Goal: Transaction & Acquisition: Purchase product/service

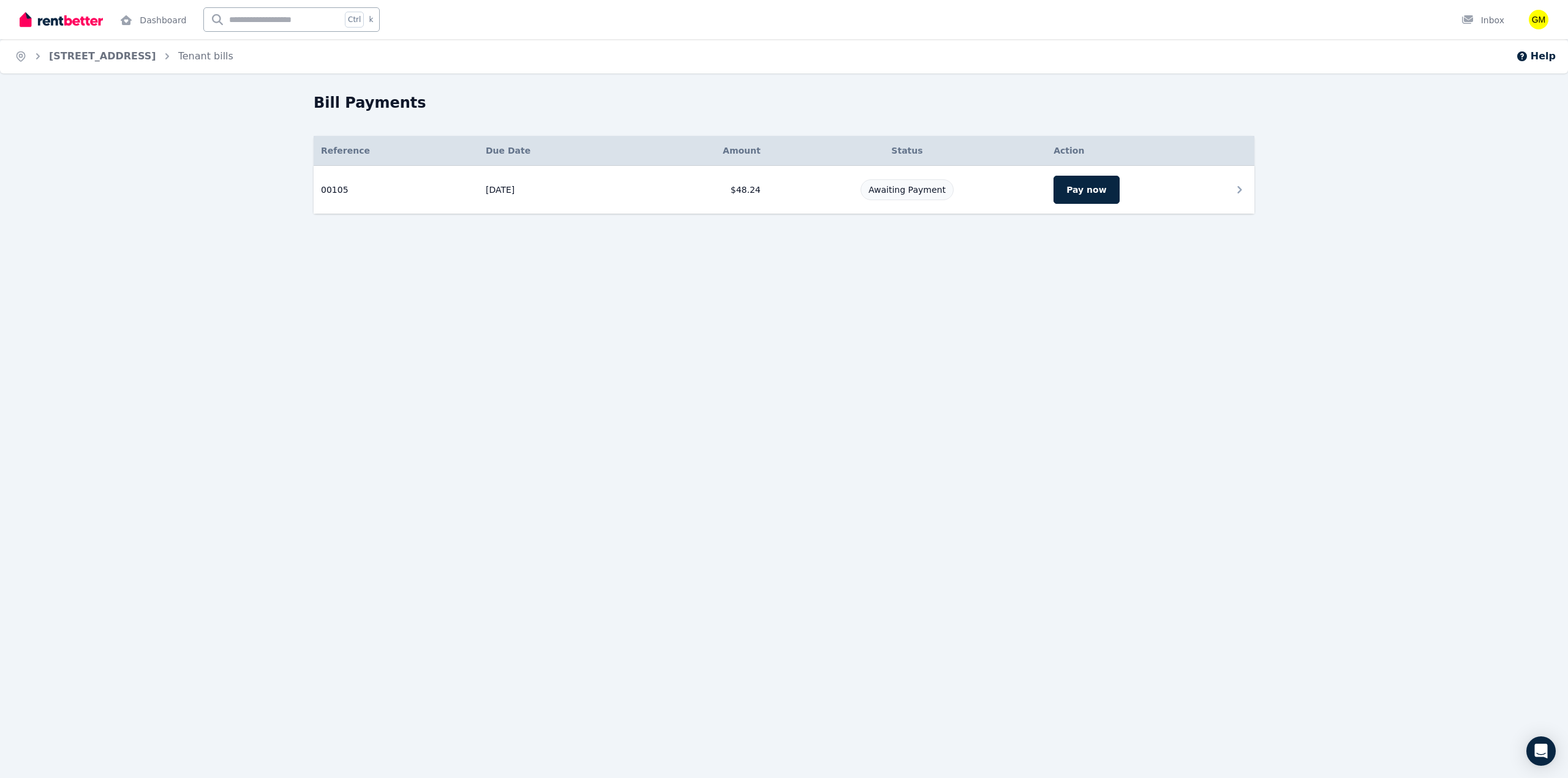
click at [619, 190] on td "[DATE]" at bounding box center [555, 190] width 154 height 48
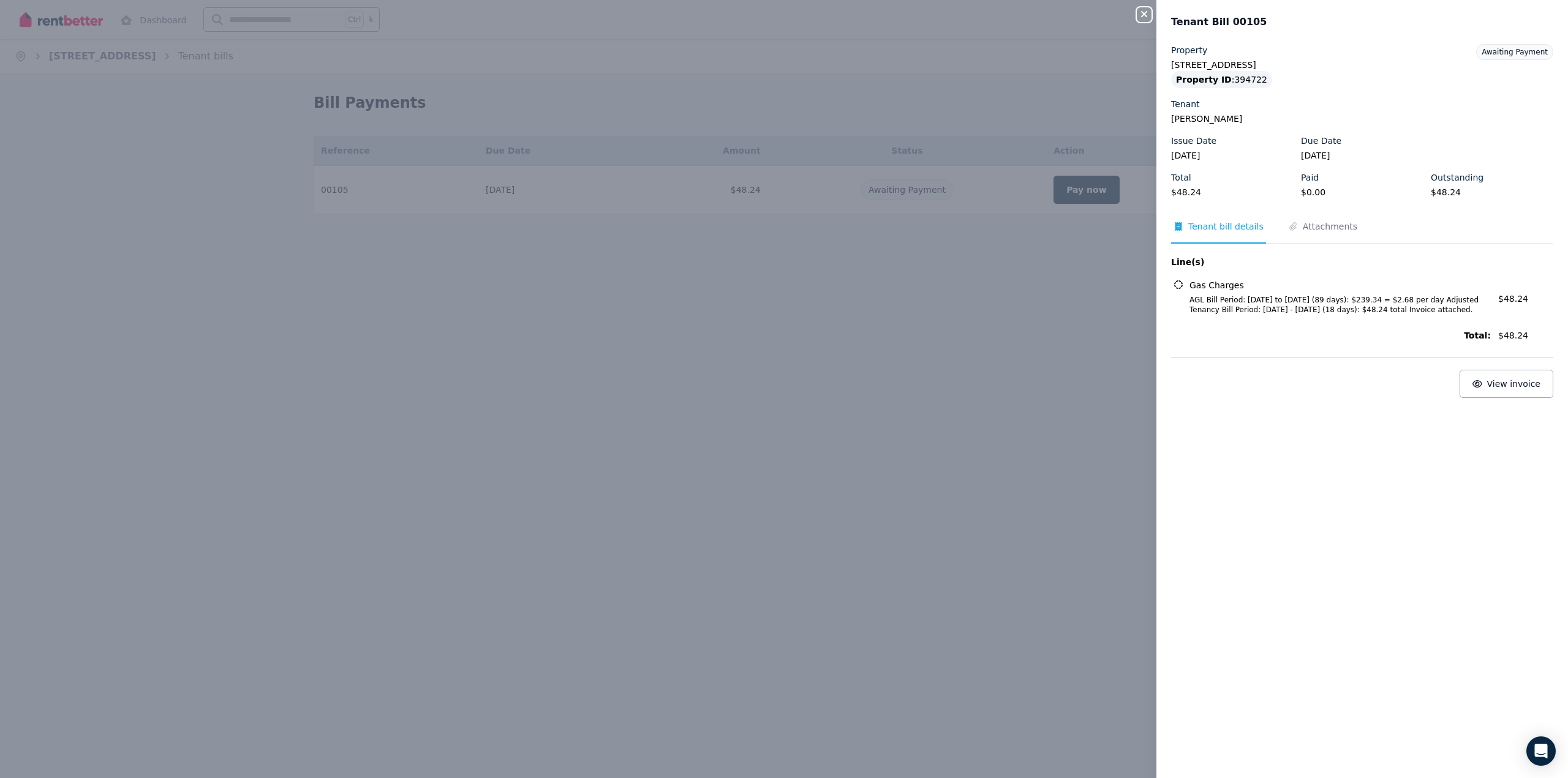
click at [1140, 9] on button "Close panel" at bounding box center [1144, 14] width 15 height 15
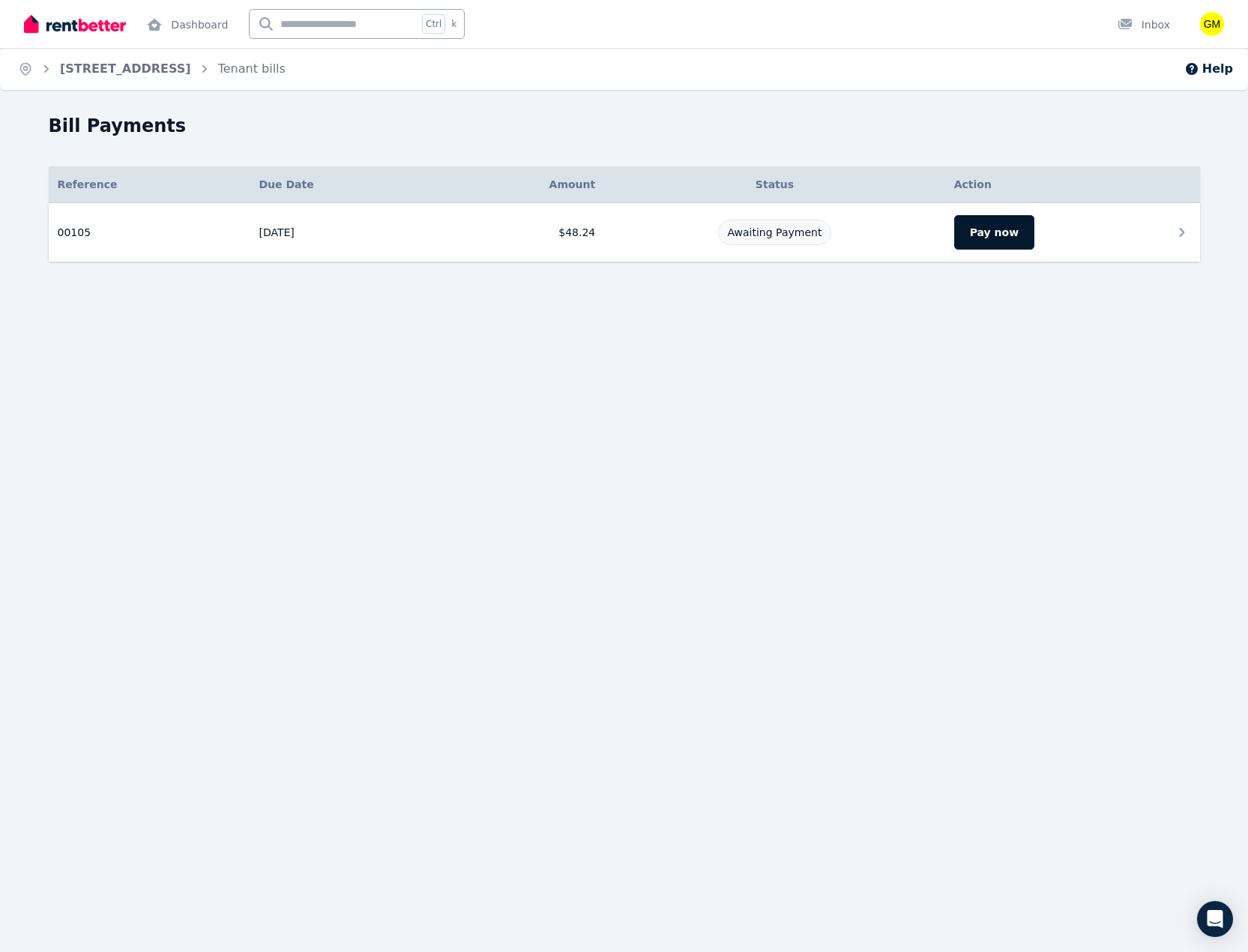
click at [984, 239] on button "Pay now" at bounding box center [993, 232] width 80 height 34
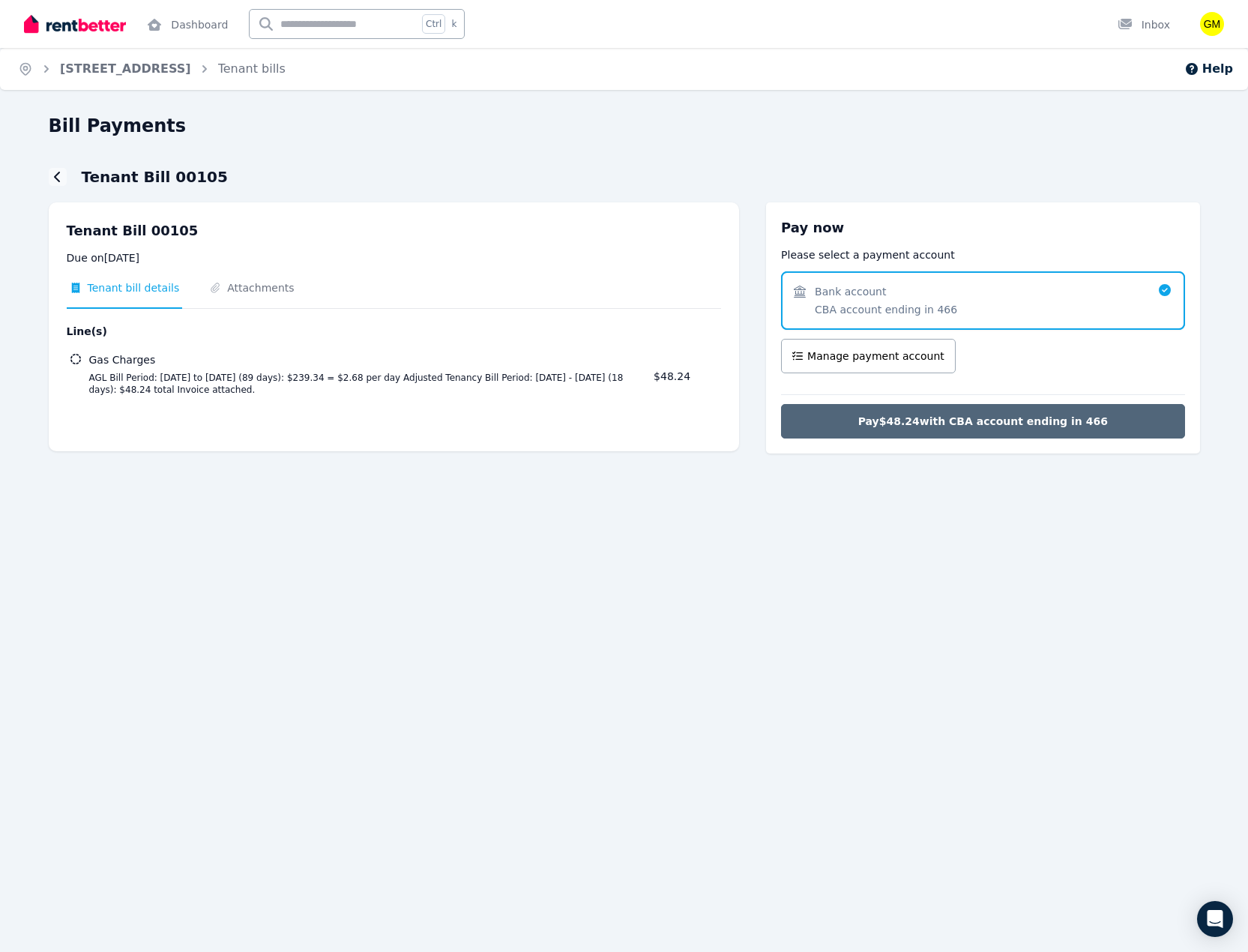
click at [963, 427] on span "Pay $48.24 with CBA account ending in 466" at bounding box center [983, 421] width 249 height 15
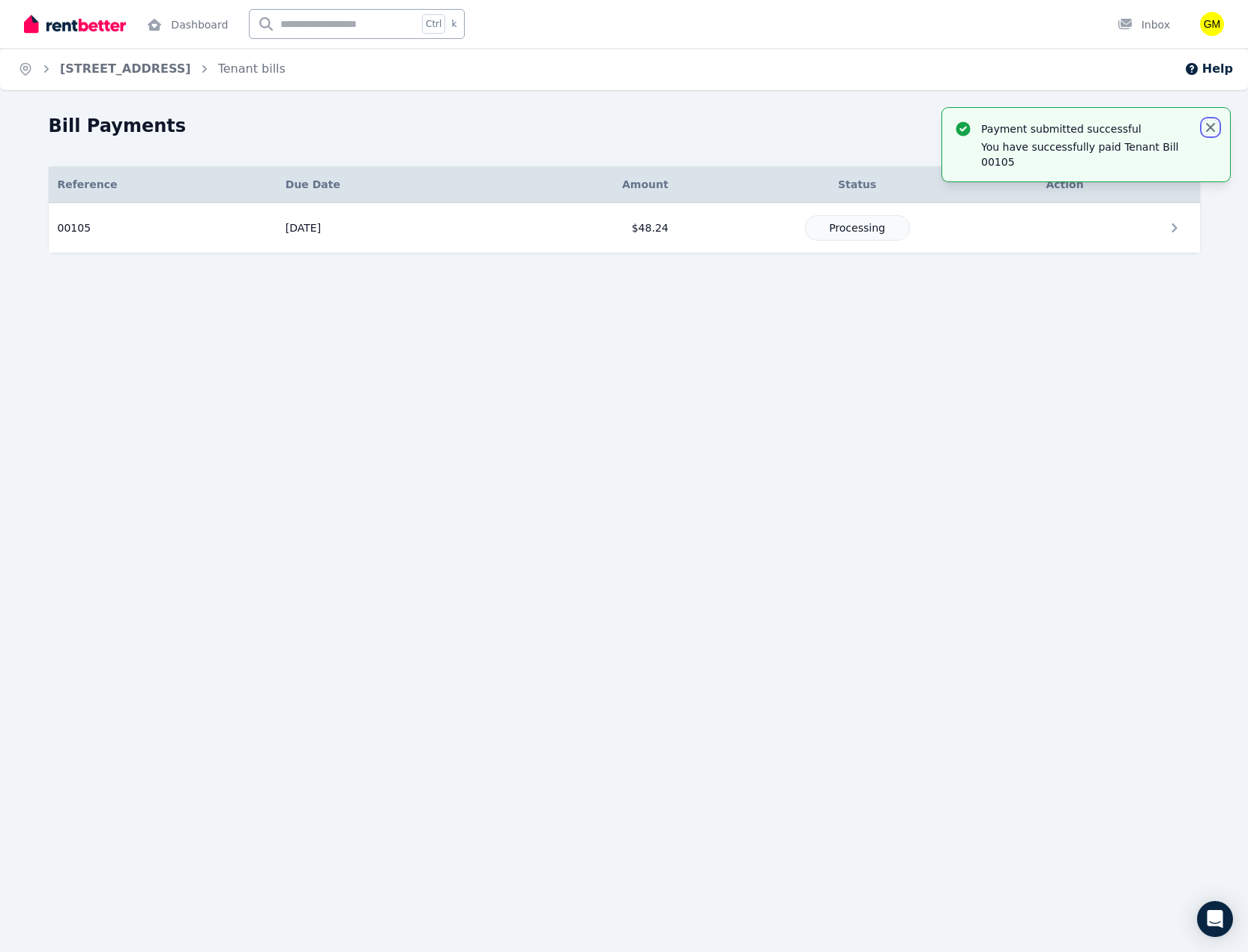
click at [1212, 126] on icon "button" at bounding box center [1210, 127] width 9 height 9
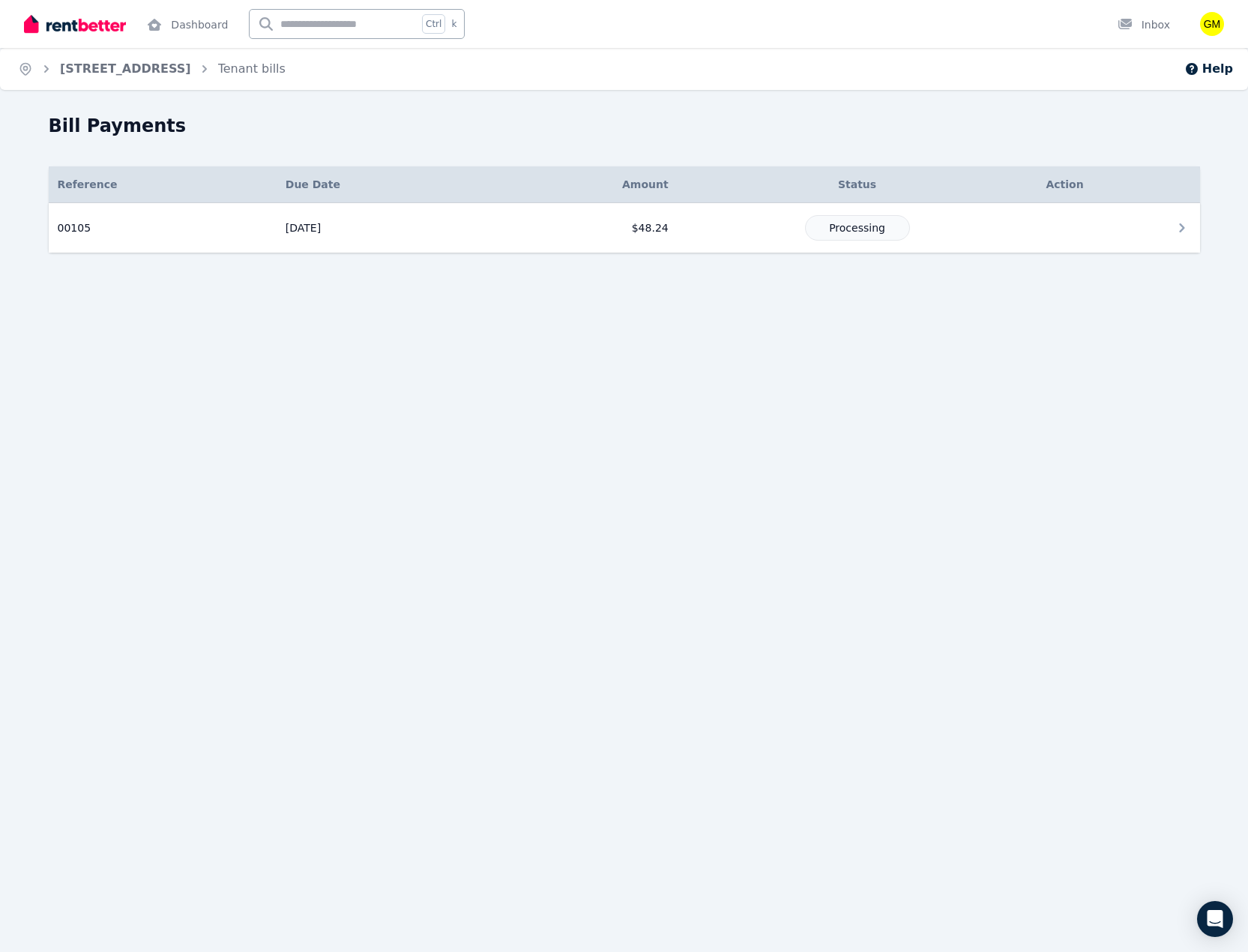
click at [730, 233] on div "Processing" at bounding box center [857, 228] width 341 height 26
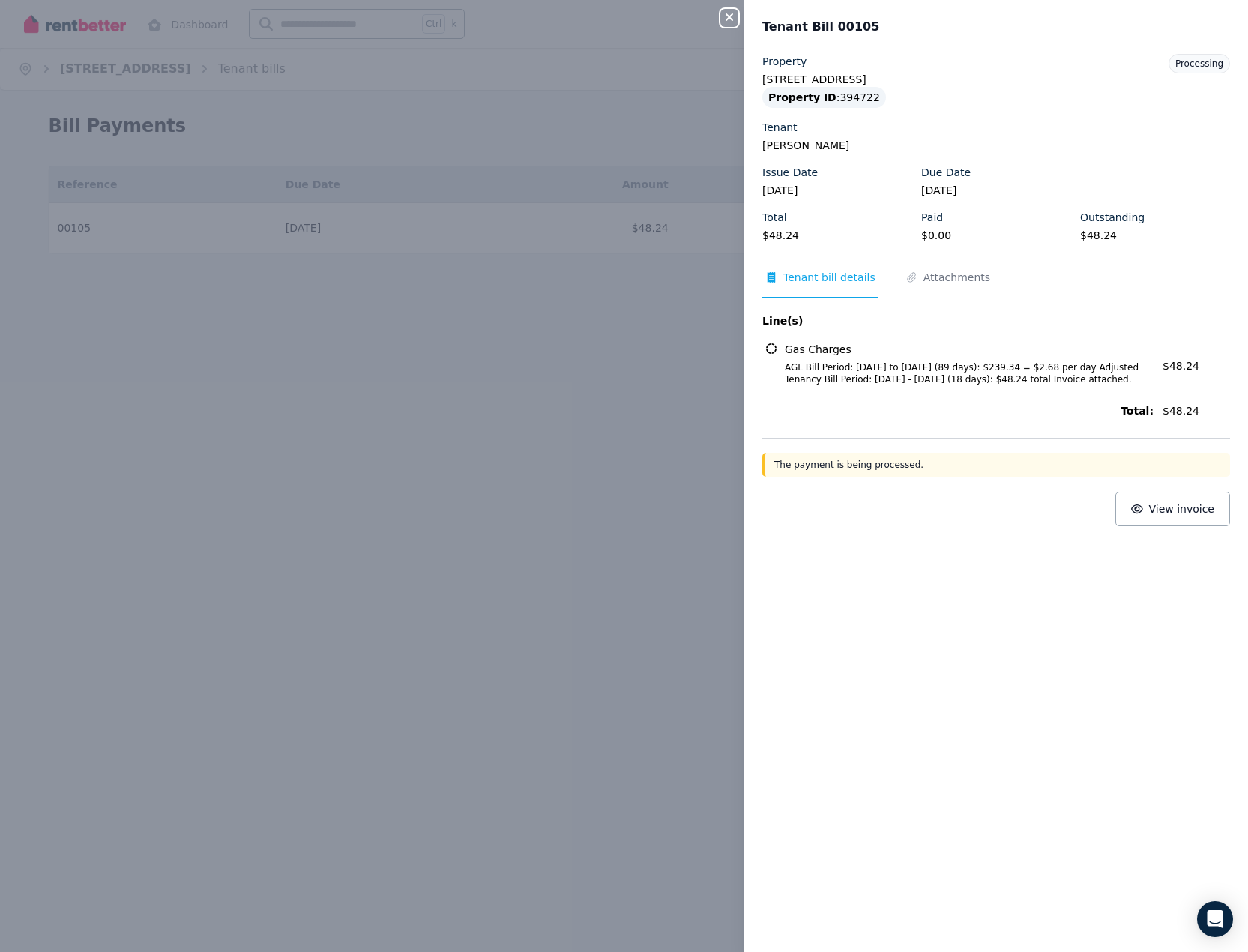
click at [731, 15] on icon "button" at bounding box center [729, 17] width 8 height 8
